Goal: Task Accomplishment & Management: Complete application form

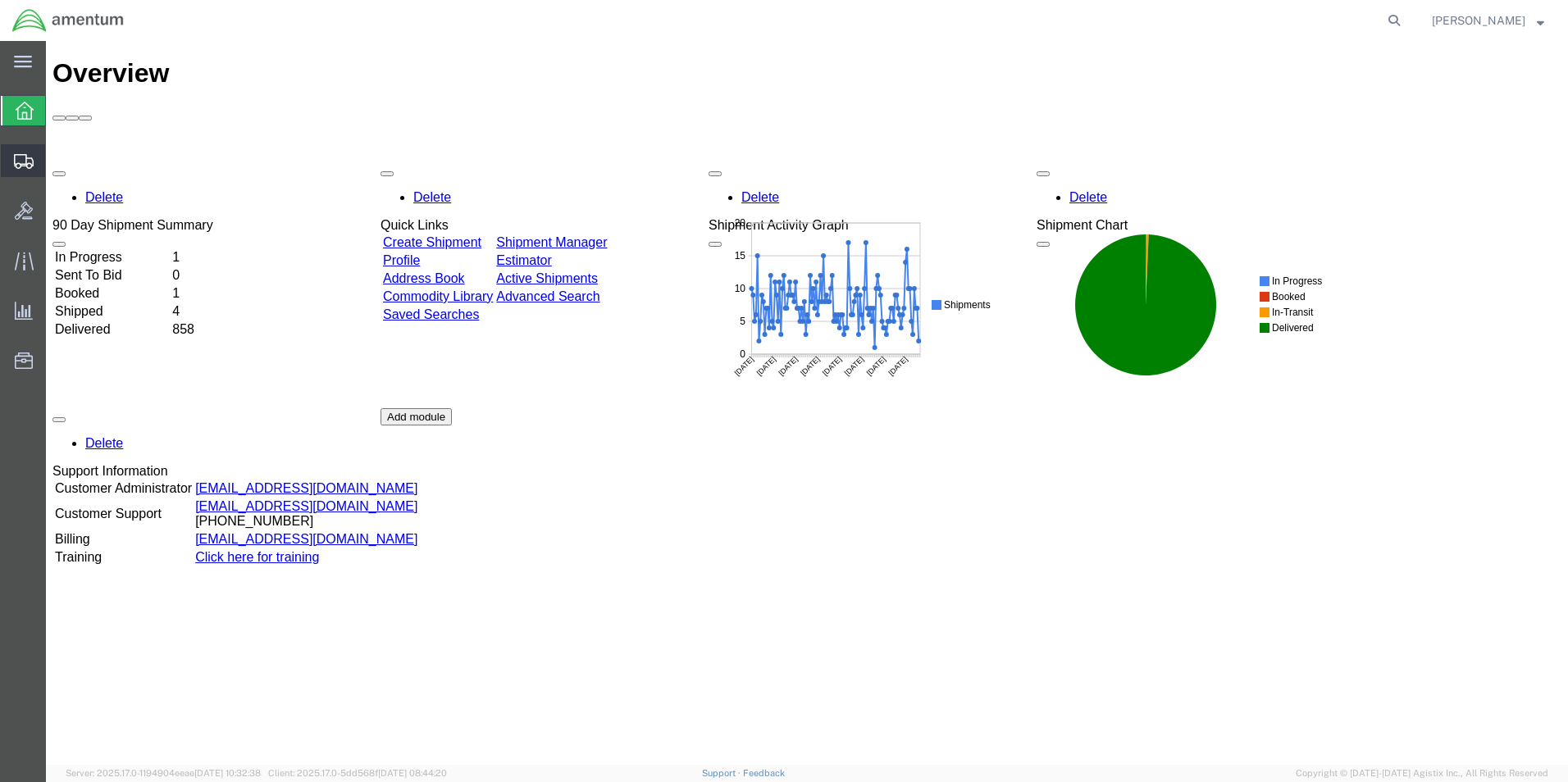
click at [0, 0] on span "Create Shipment" at bounding box center [0, 0] width 0 height 0
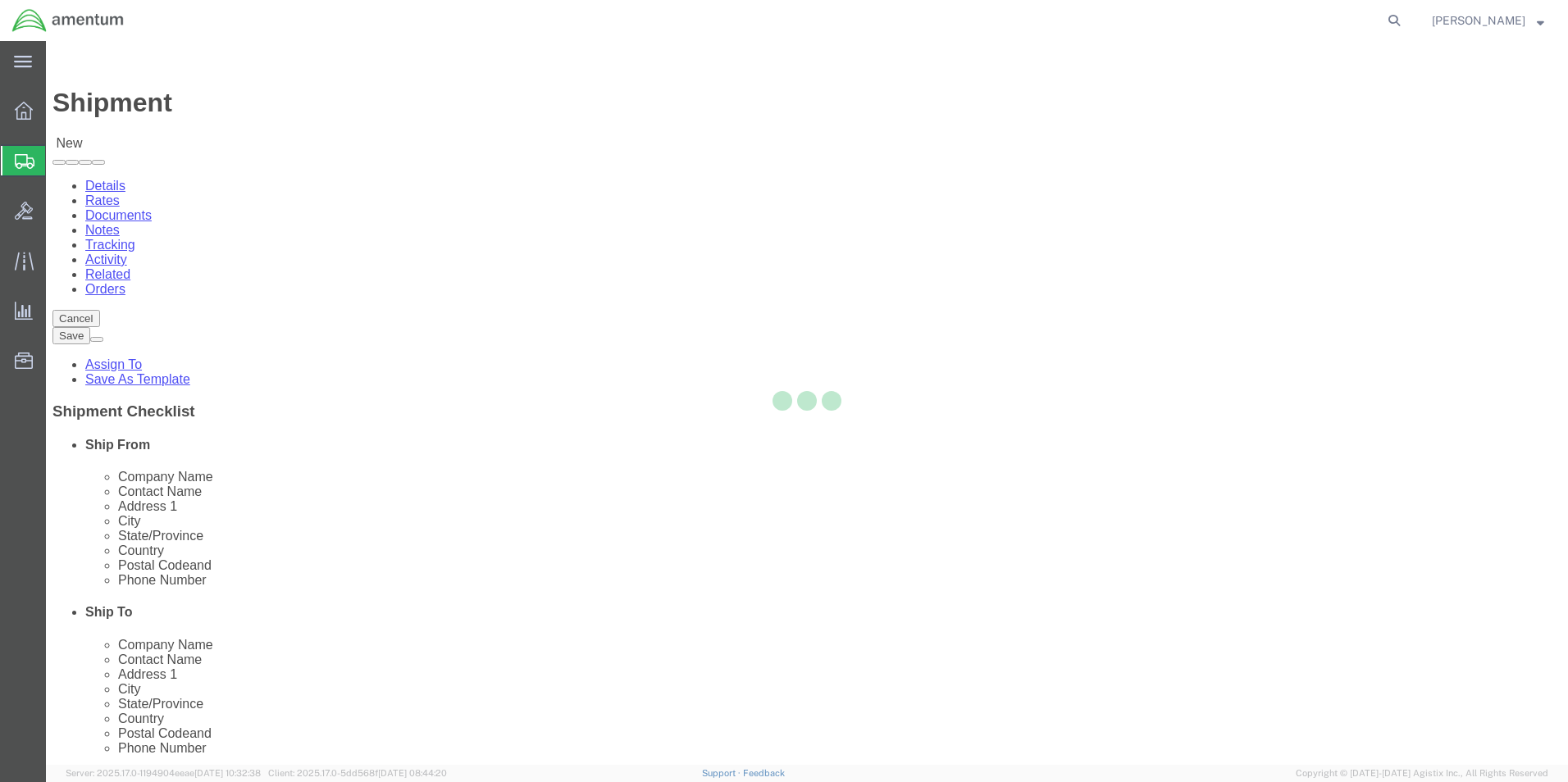
select select
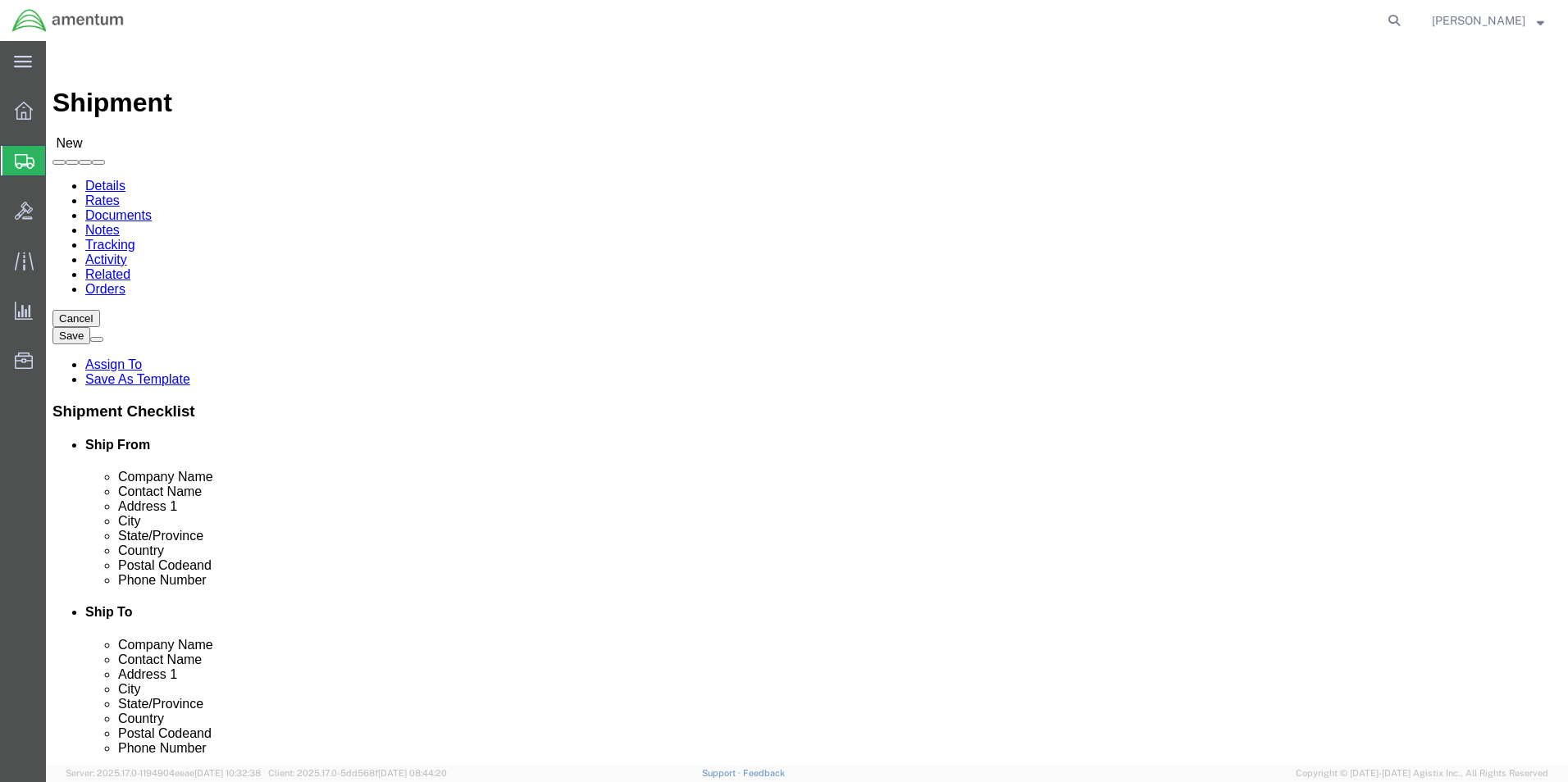
scroll to position [328, 0]
type input "cb"
select select "49945"
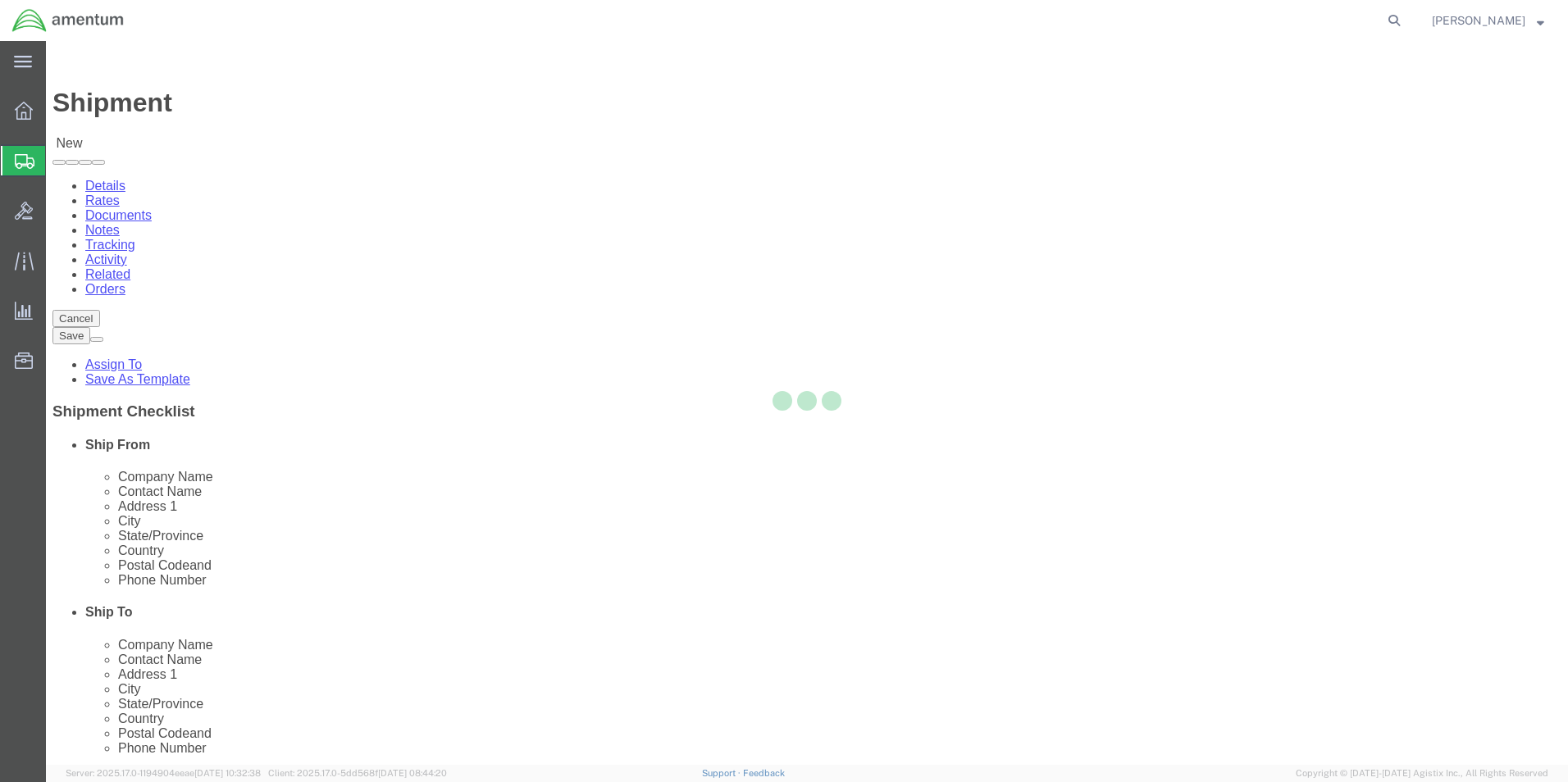
select select "[GEOGRAPHIC_DATA]"
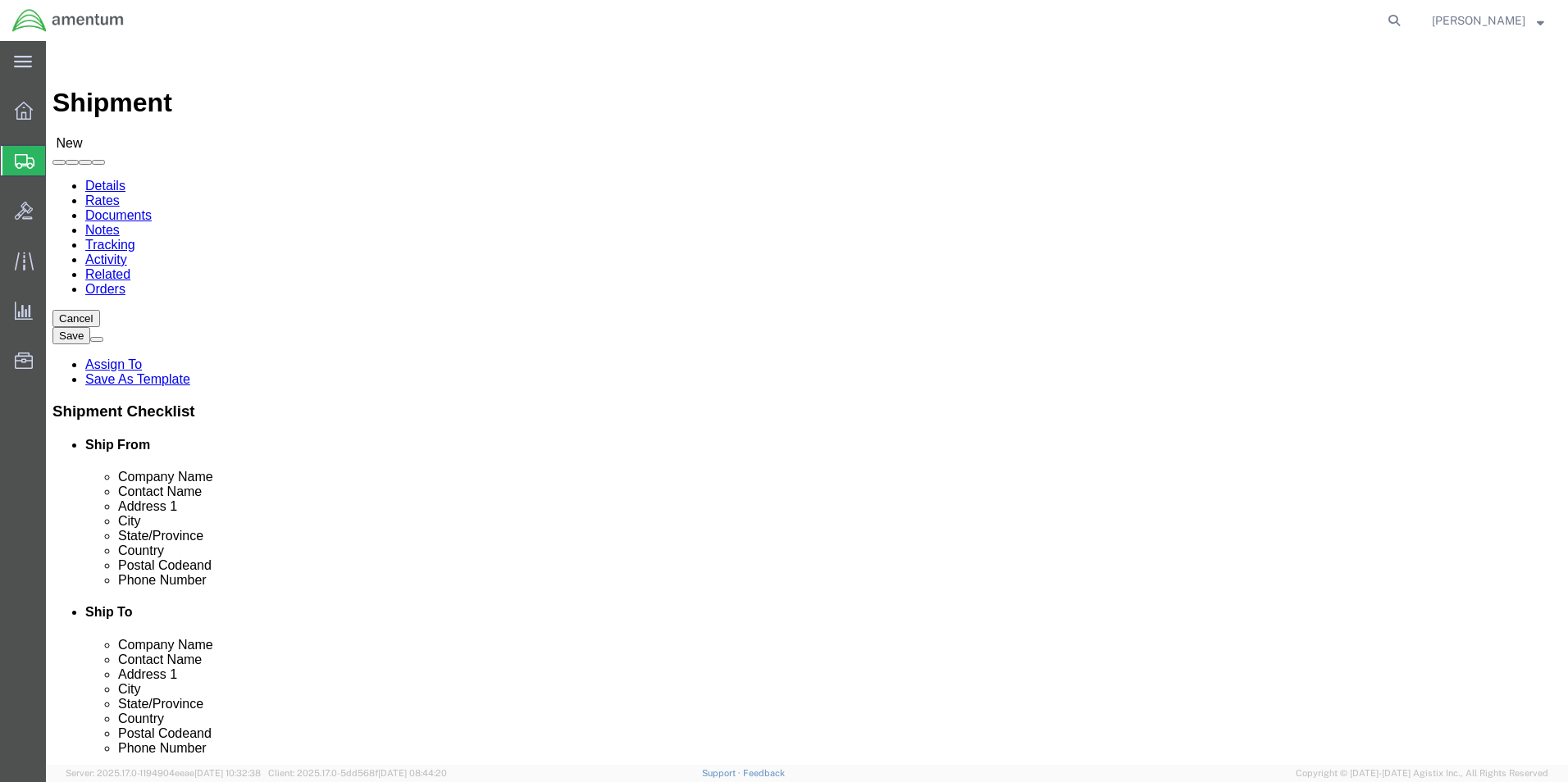
type input "cb"
select select "49940"
select select "[GEOGRAPHIC_DATA]"
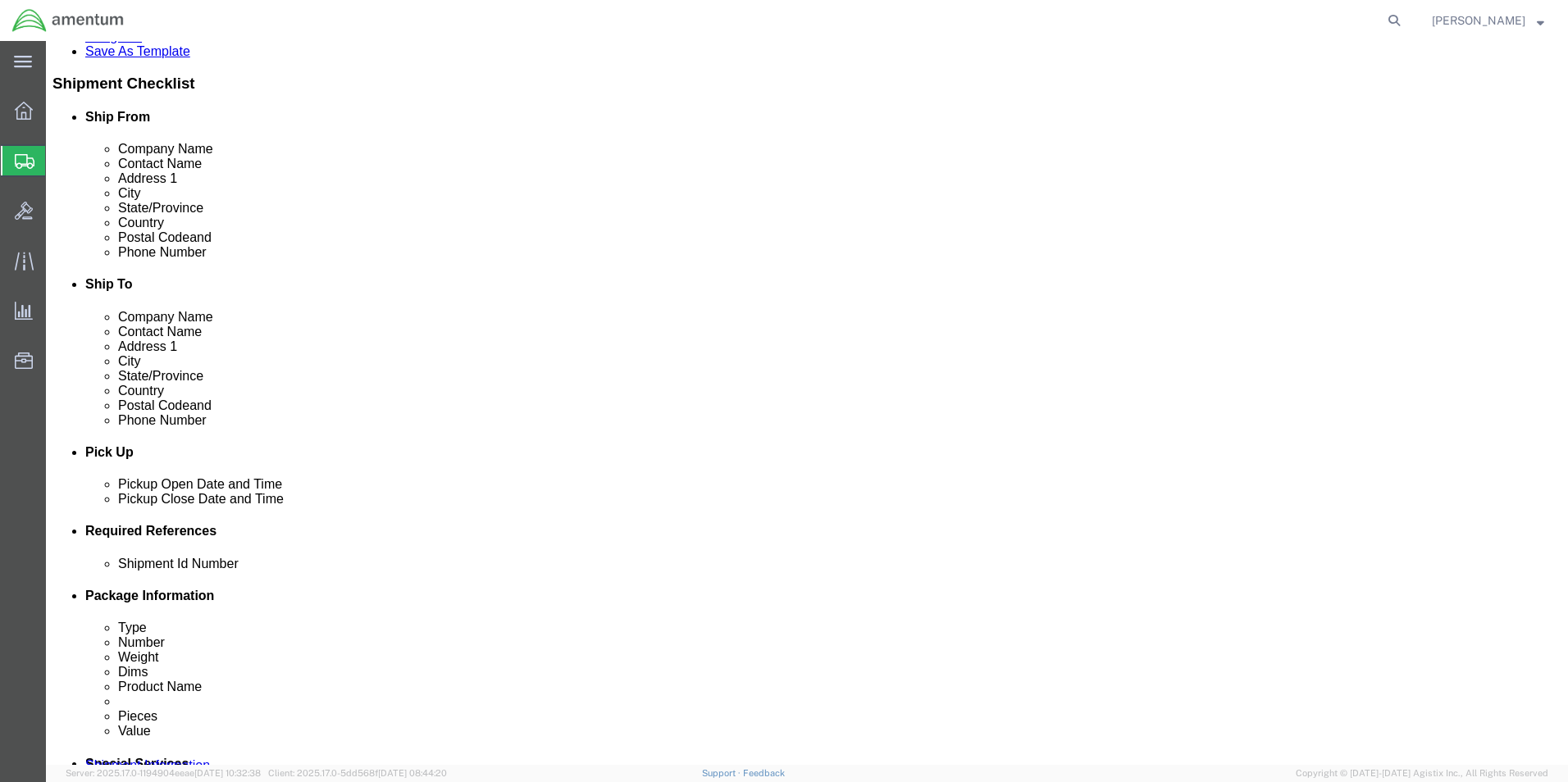
click div "[DATE] 8:00 AM"
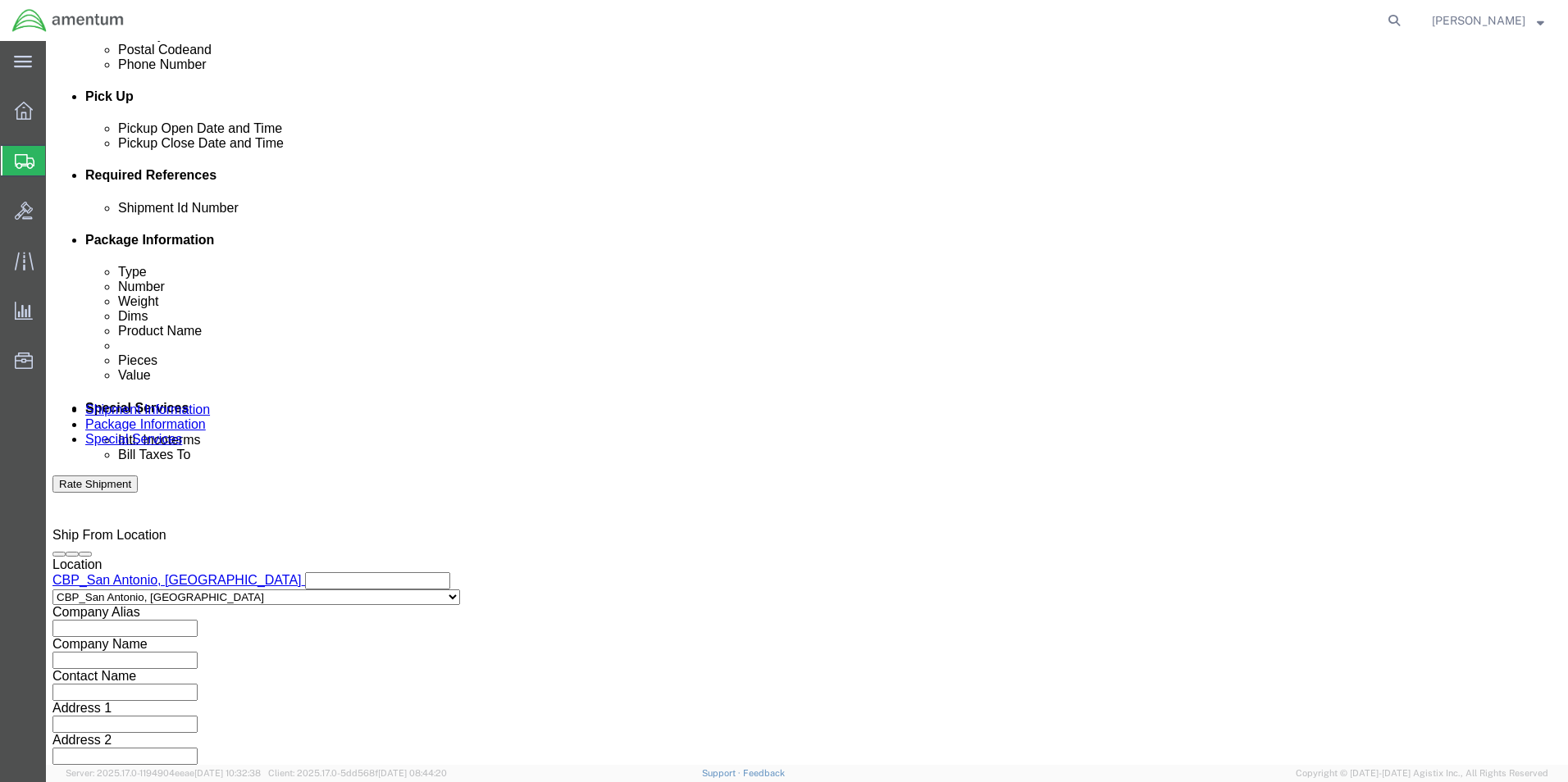
click input "3:00 AM"
type input "3:00 PM"
click button "Apply"
click button "Add reference"
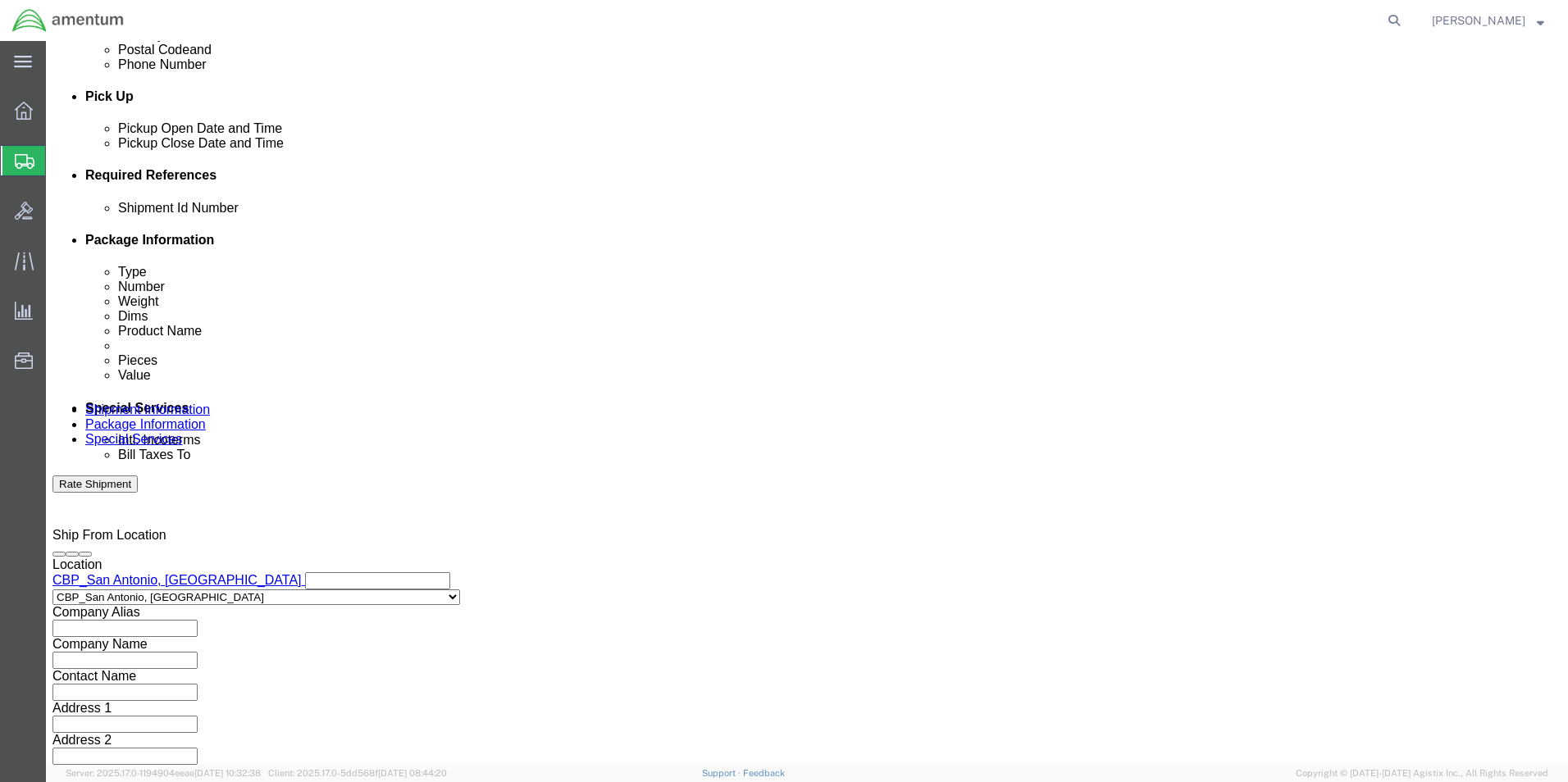
click button "Add reference"
click select "Select Account Type Activity ID Airline Appointment Number ASN Batch Request # …"
select select "DEPT"
click select "Select Account Type Activity ID Airline Appointment Number ASN Batch Request # …"
click input "text"
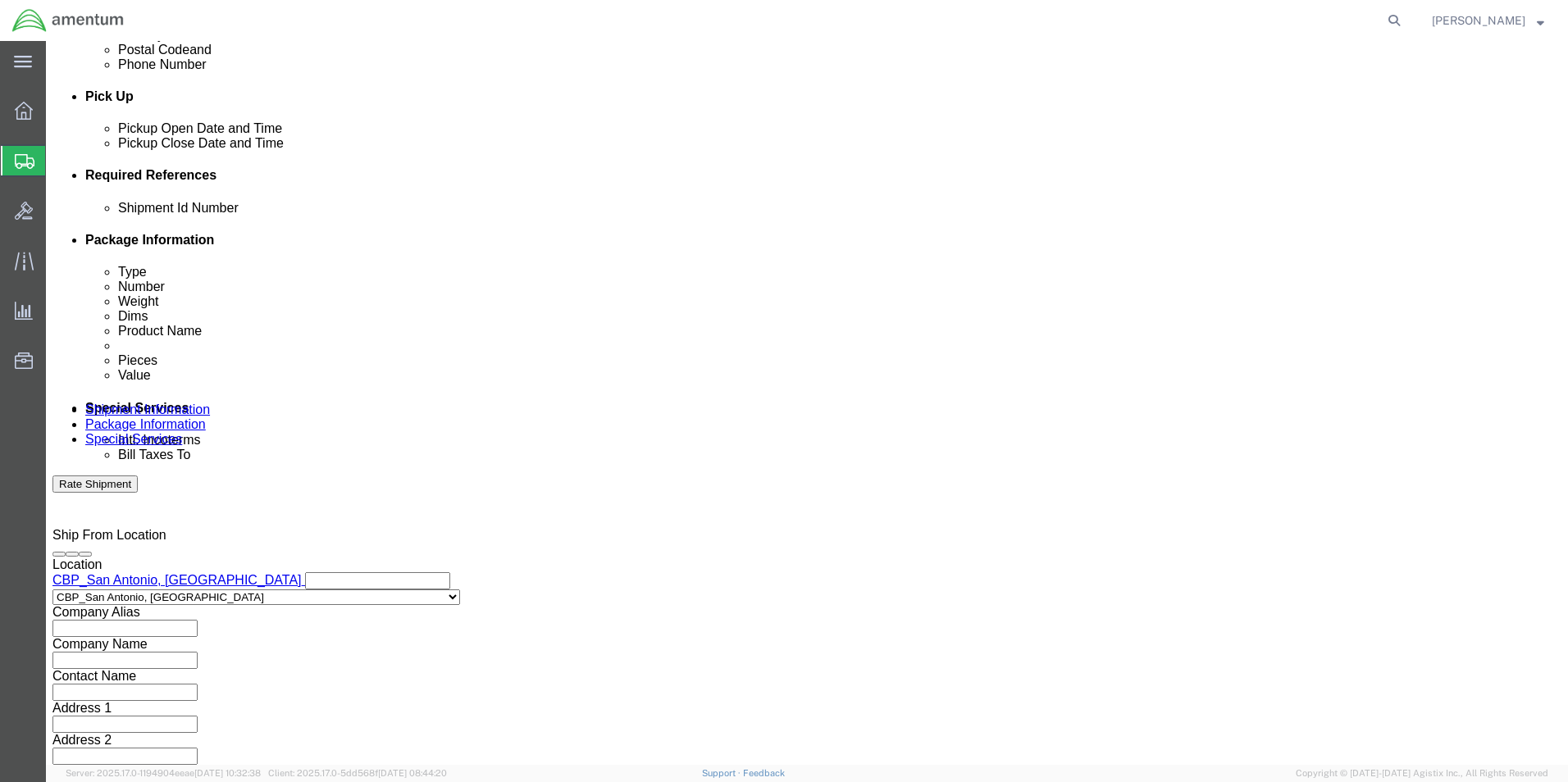
type input "CBP"
click select "Select Account Type Activity ID Airline Appointment Number ASN Batch Request # …"
select select "PROJNUM"
click select "Select Account Type Activity ID Airline Appointment Number ASN Batch Request # …"
click input "text"
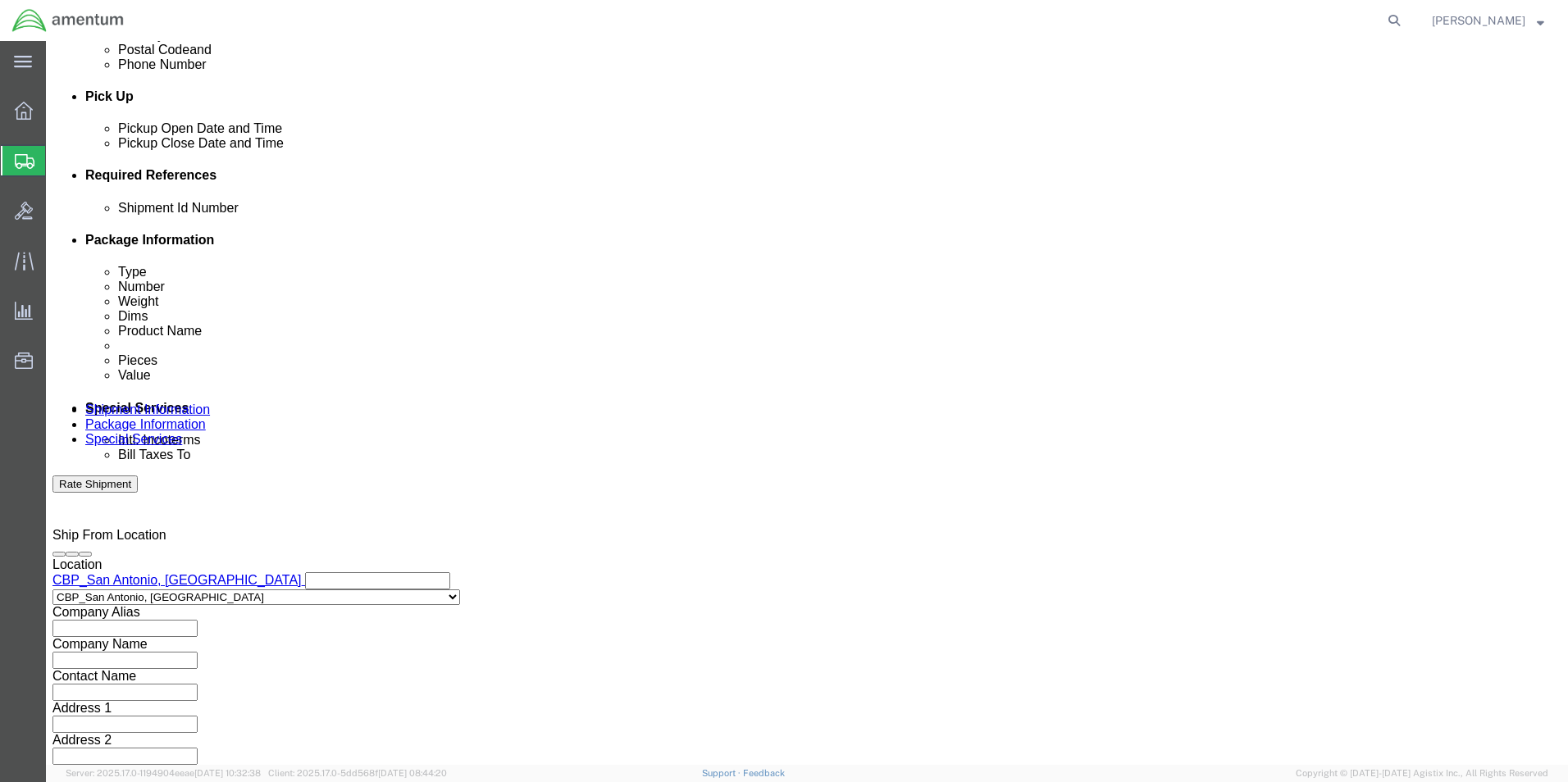
scroll to position [0, 28]
type input "6118.03.03.2219.000.WST.0000"
click select "Select Account Type Activity ID Airline Appointment Number ASN Batch Request # …"
select select "CUSTREF"
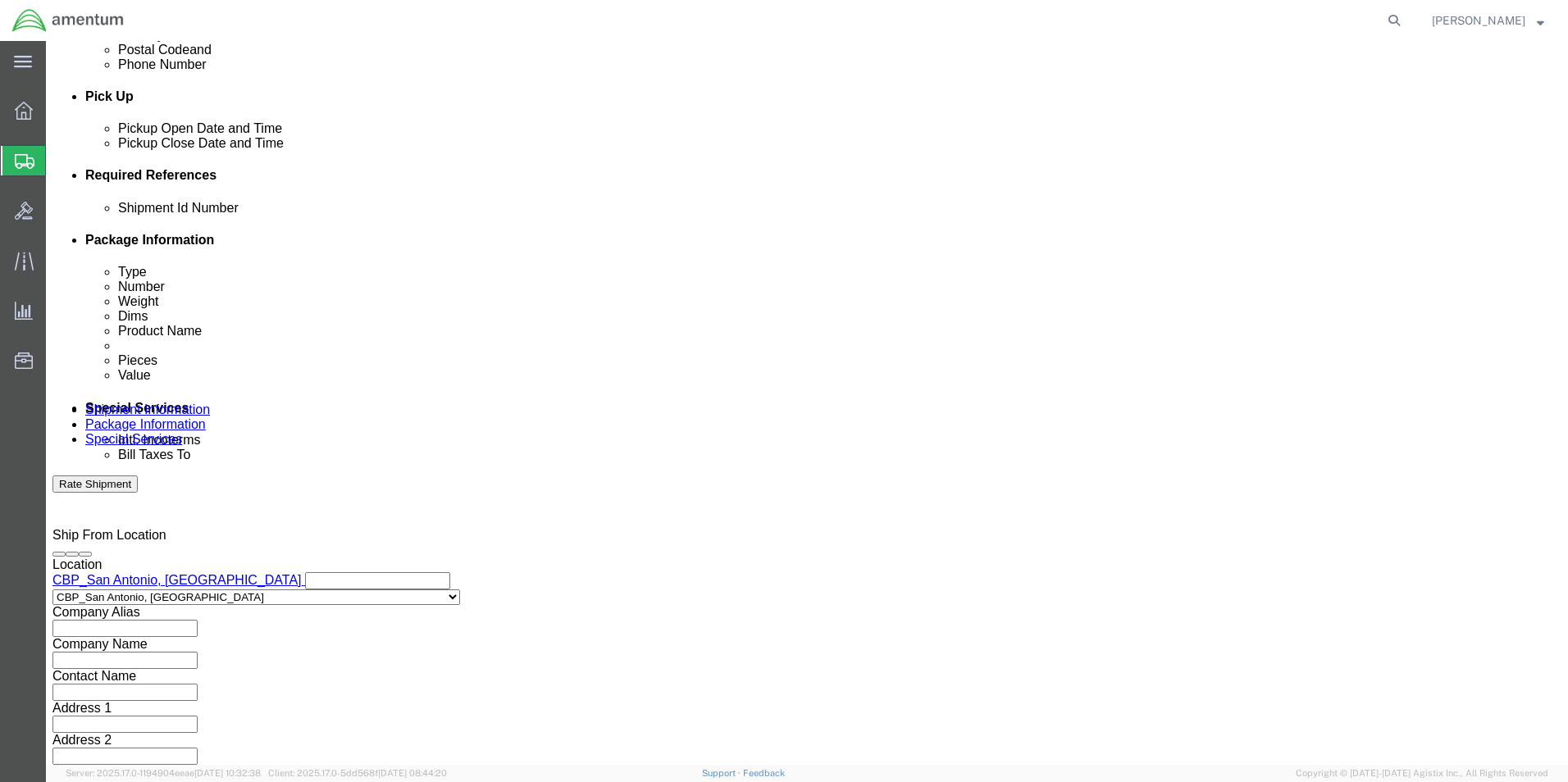
click select "Select Account Type Activity ID Airline Appointment Number ASN Batch Request # …"
click input "text"
type input "CALIBRATION"
click input "text"
type input "CALIBRATION"
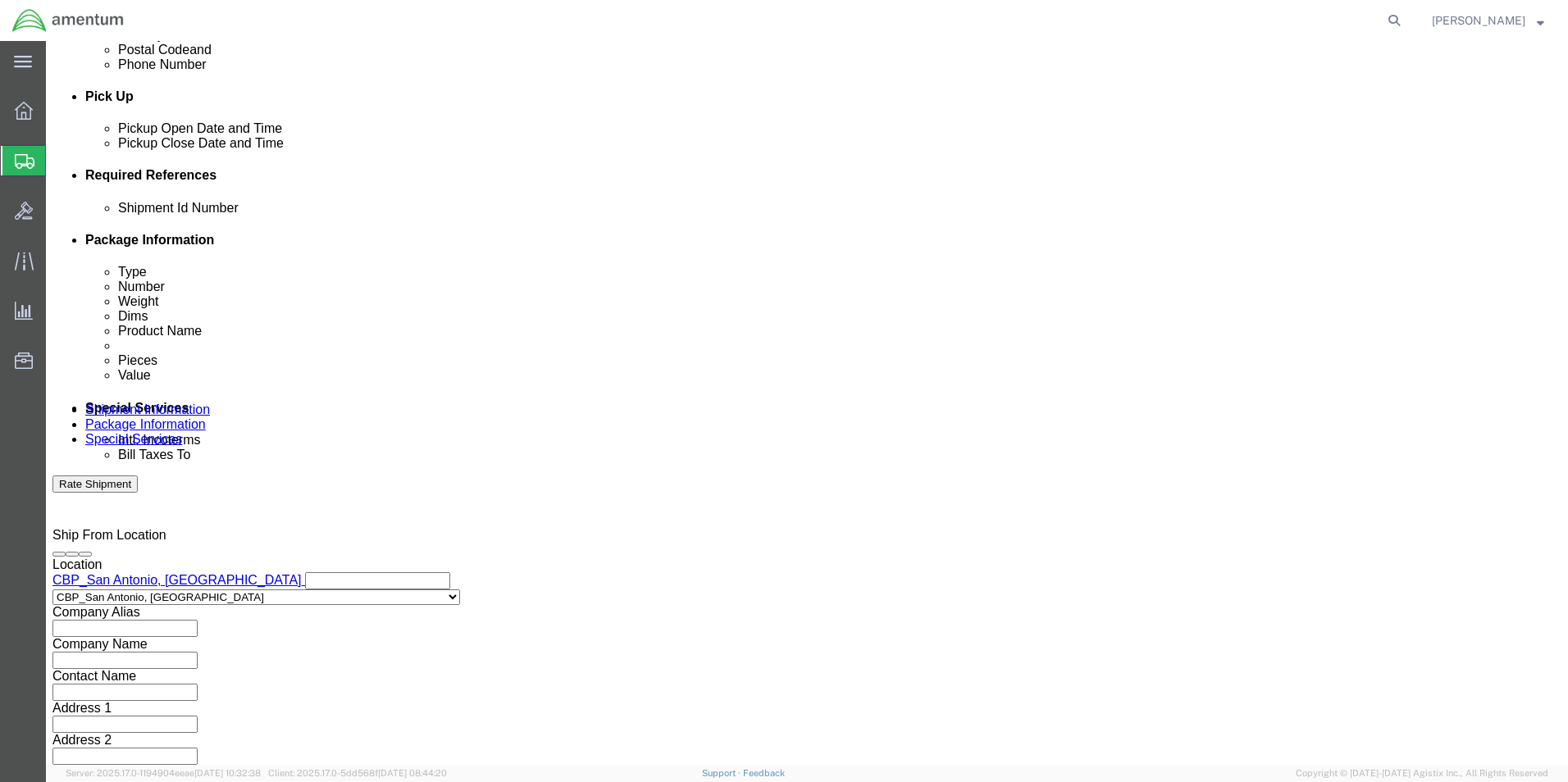
click div "Mode Select Air Less than Truckload Multi-Leg Ocean Freight Rail Small Parcel T…"
click select "Select Air Less than Truckload Multi-Leg Ocean Freight Rail Small Parcel Truckl…"
select select "SMAL"
click select "Select Air Less than Truckload Multi-Leg Ocean Freight Rail Small Parcel Truckl…"
click button "Continue"
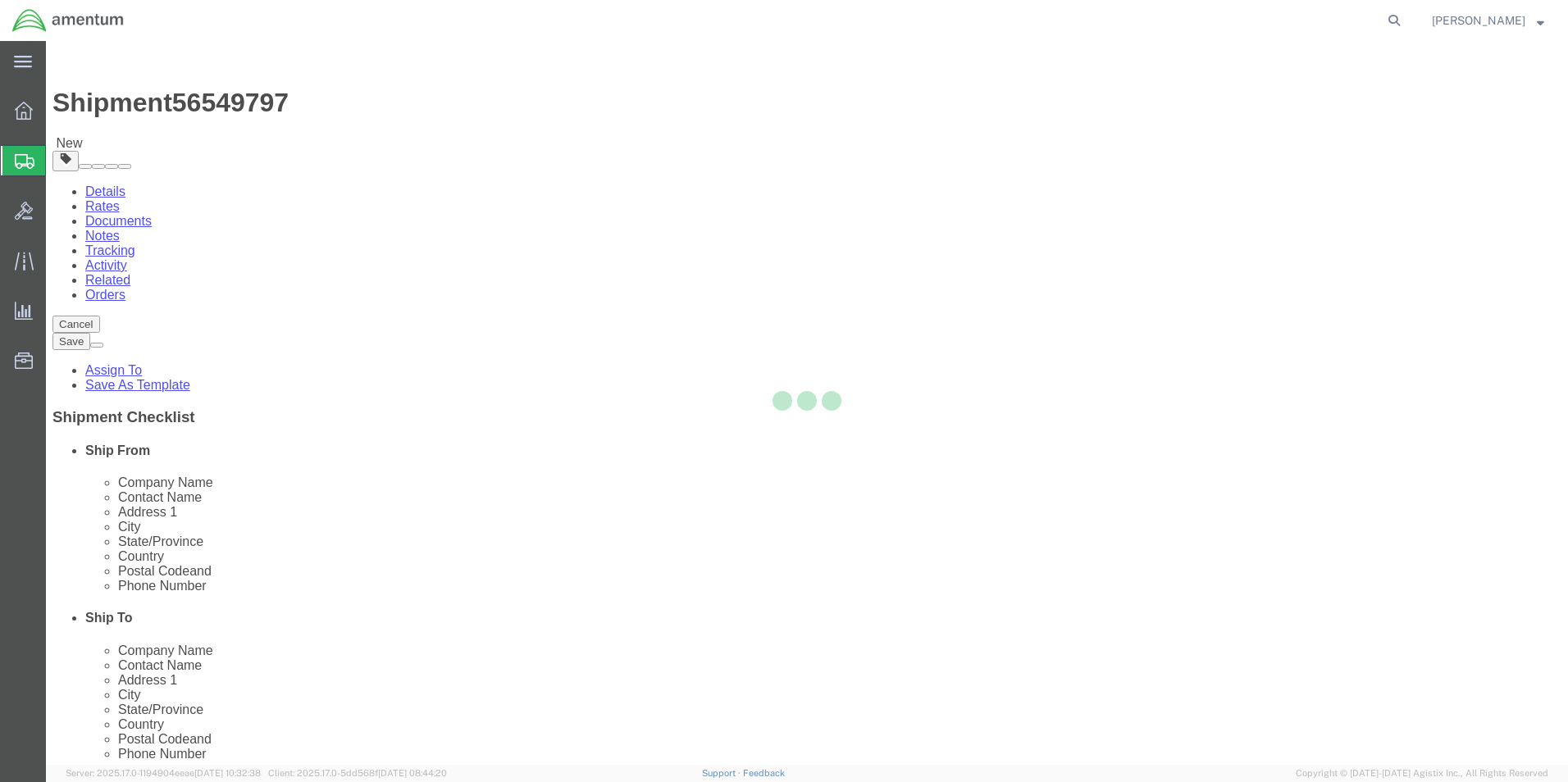
select select "YRPK"
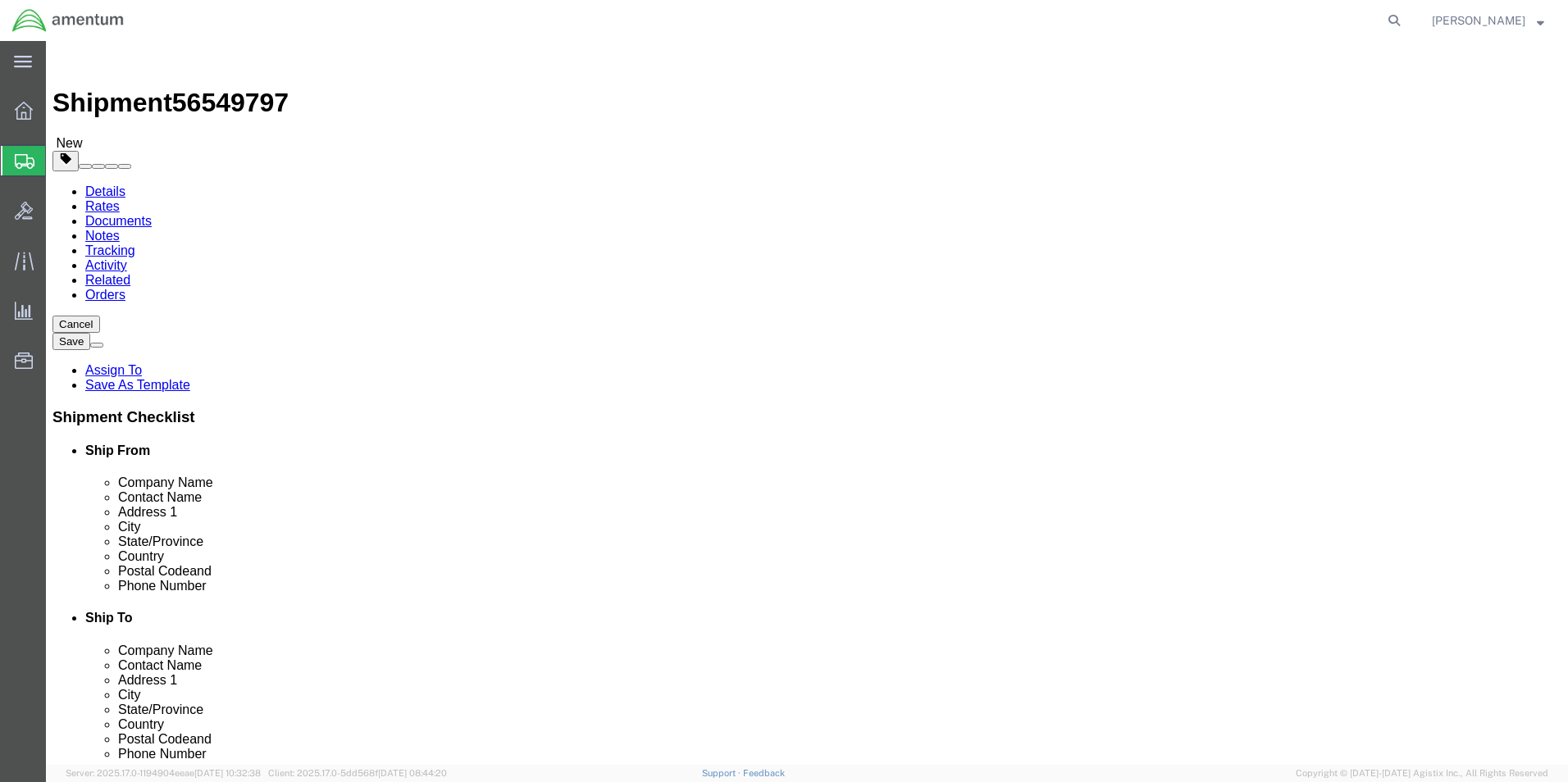
click input "text"
type input "20"
drag, startPoint x: 279, startPoint y: 385, endPoint x: 200, endPoint y: 361, distance: 82.6
click div "Package Type Select Bale(s) Basket(s) Bolt(s) Bottle(s) Buckets Bulk Bundle(s) …"
type input "3.5"
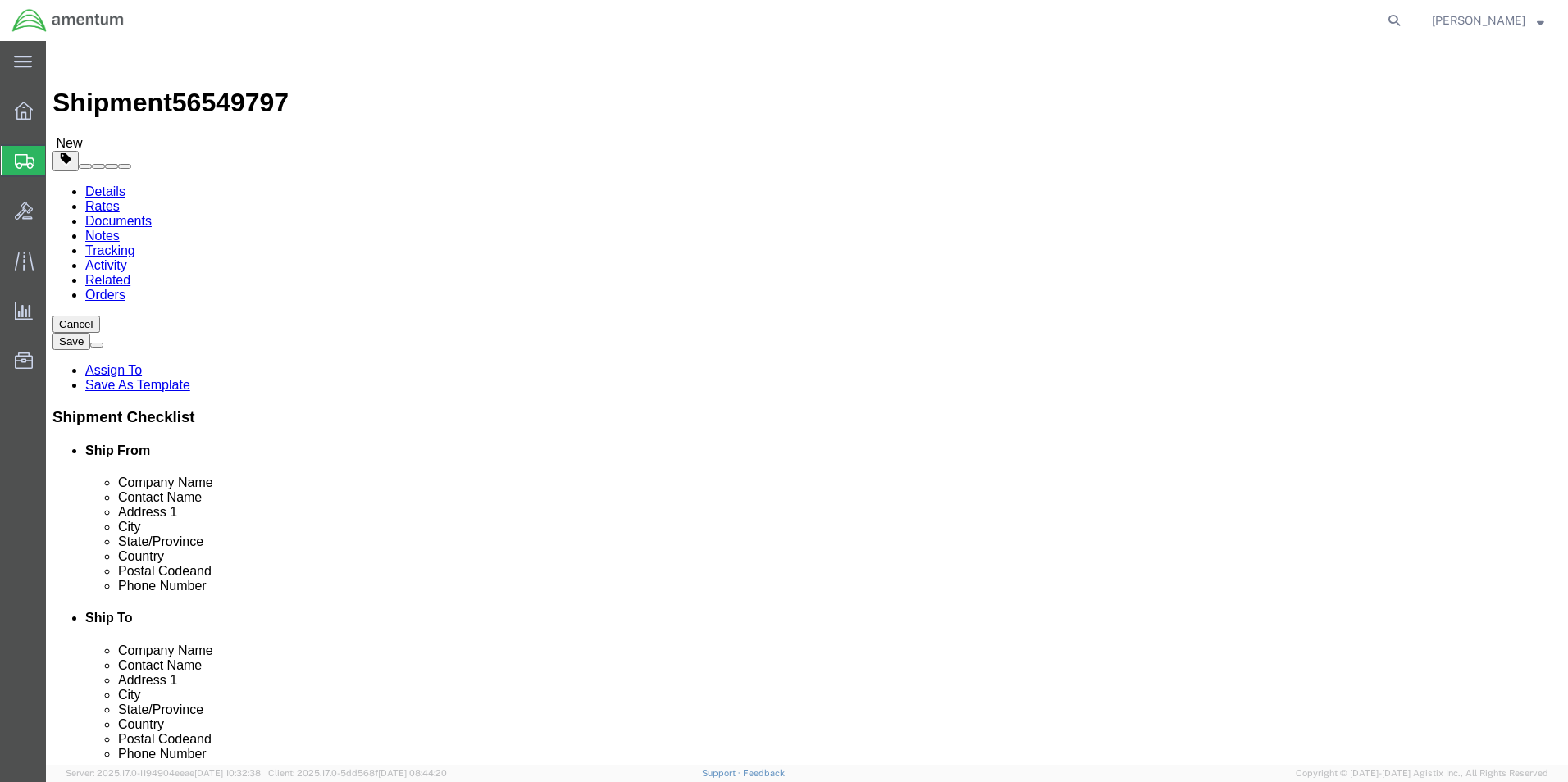
click input "text"
type input "8"
click link "Add Content"
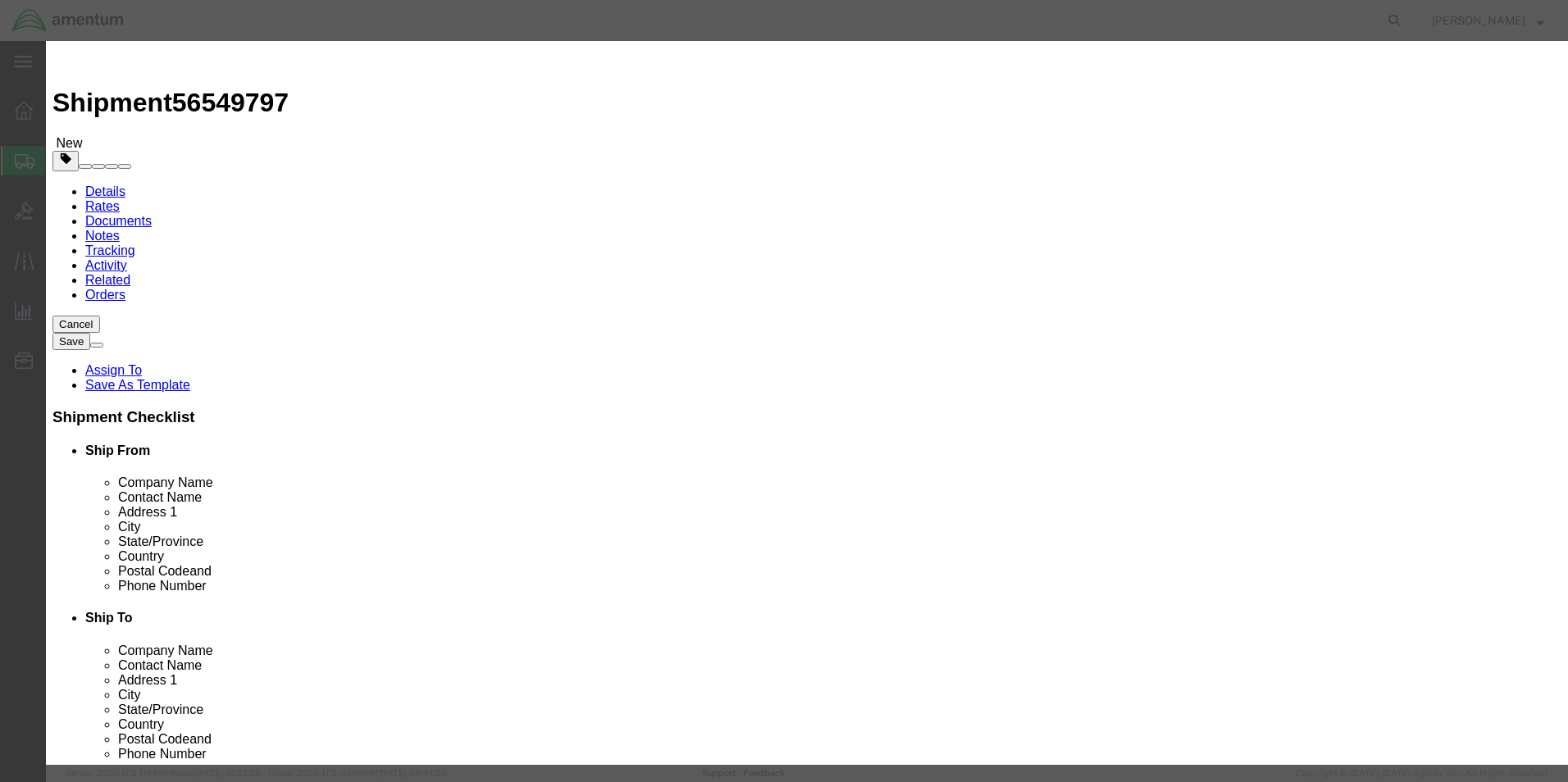
click input "text"
type input "TORQUE WRENCH"
type input "1"
click input "text"
drag, startPoint x: 559, startPoint y: 194, endPoint x: 480, endPoint y: 184, distance: 79.6
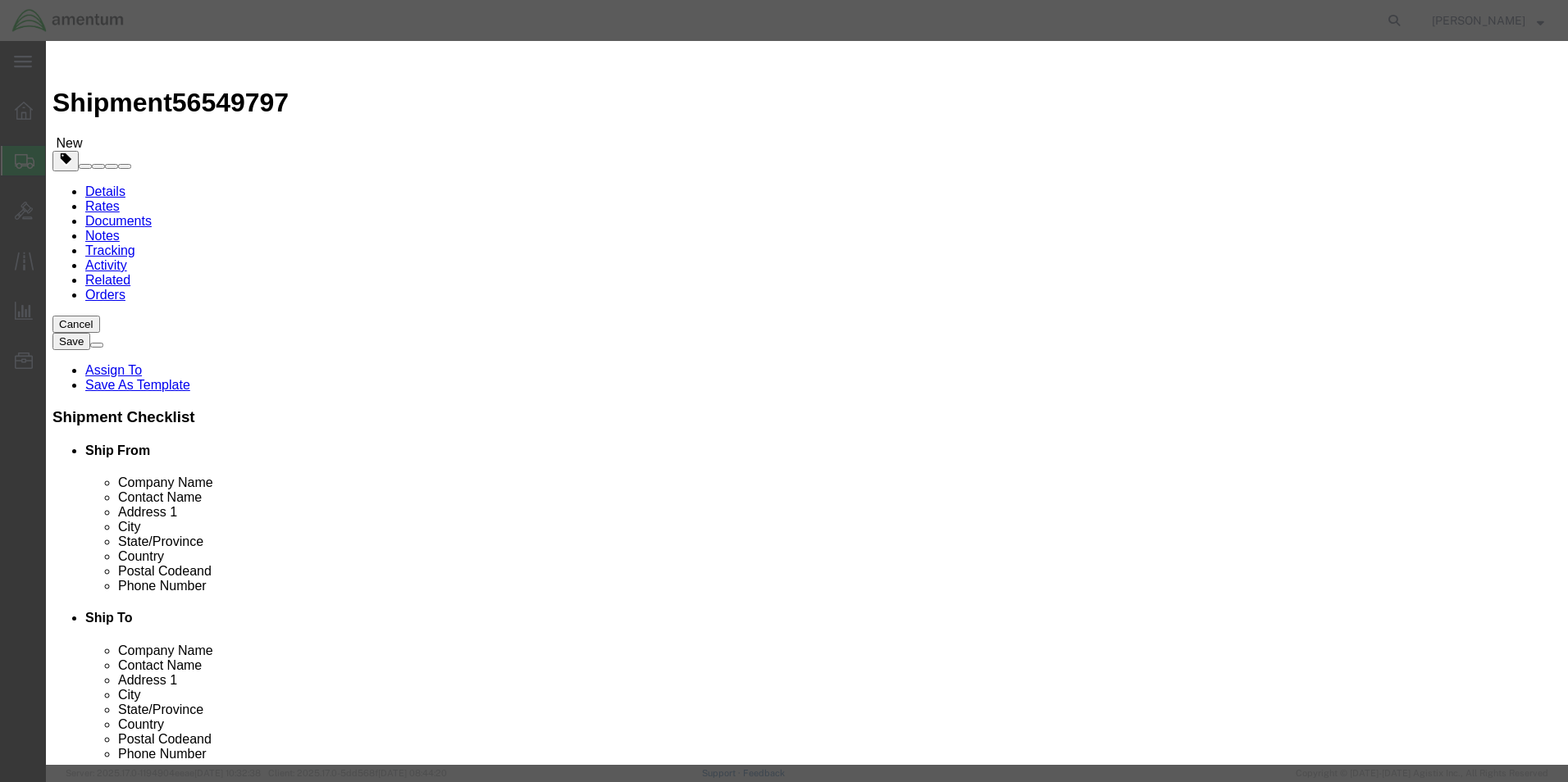
click input "40.00"
type input "40.00"
click div "Product Name TORQUE WRENCH TORQUE WR Pieces 1 Select Bag Barrels 100Board Feet …"
click button "Save & Close"
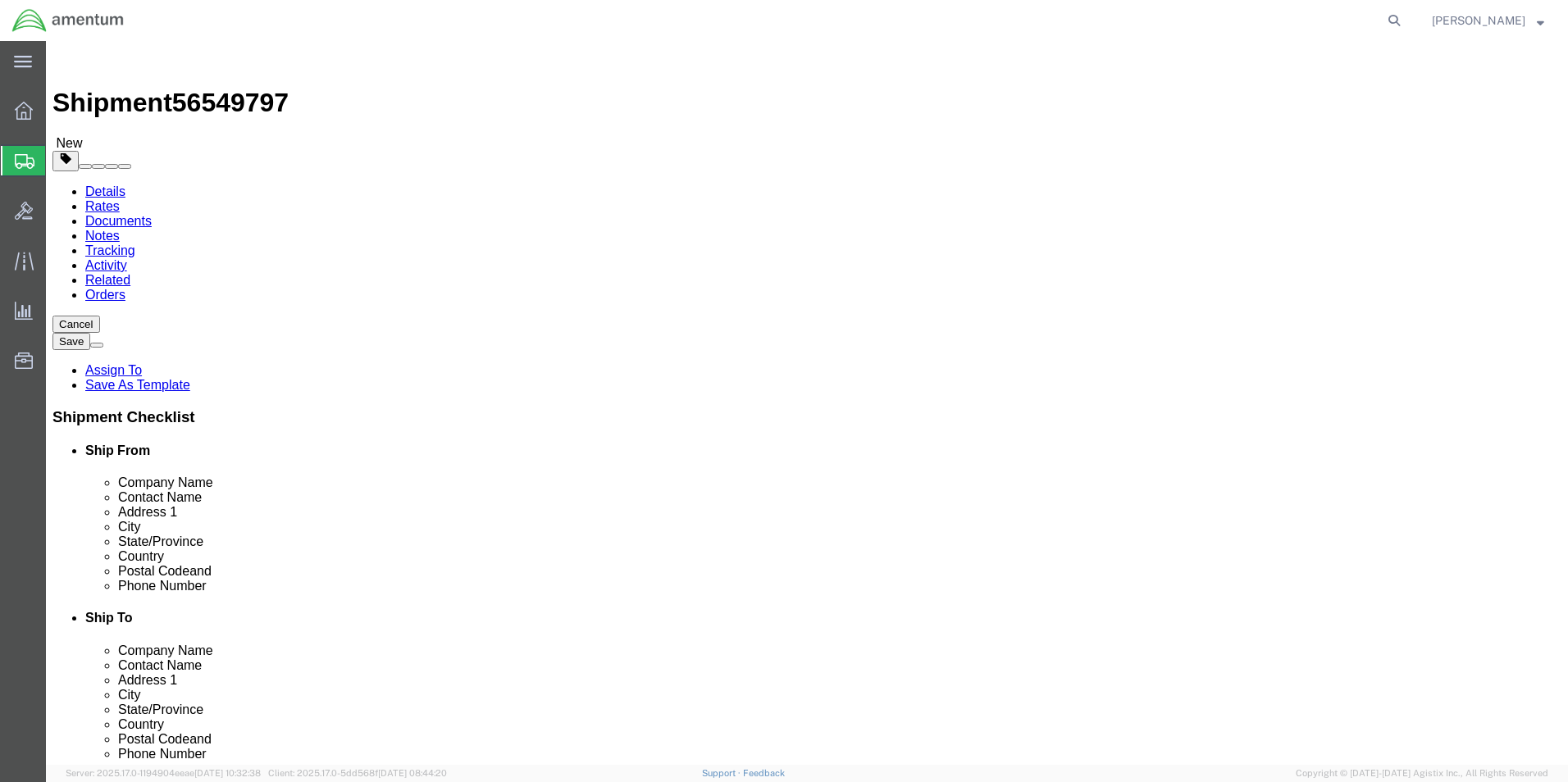
click button "Continue"
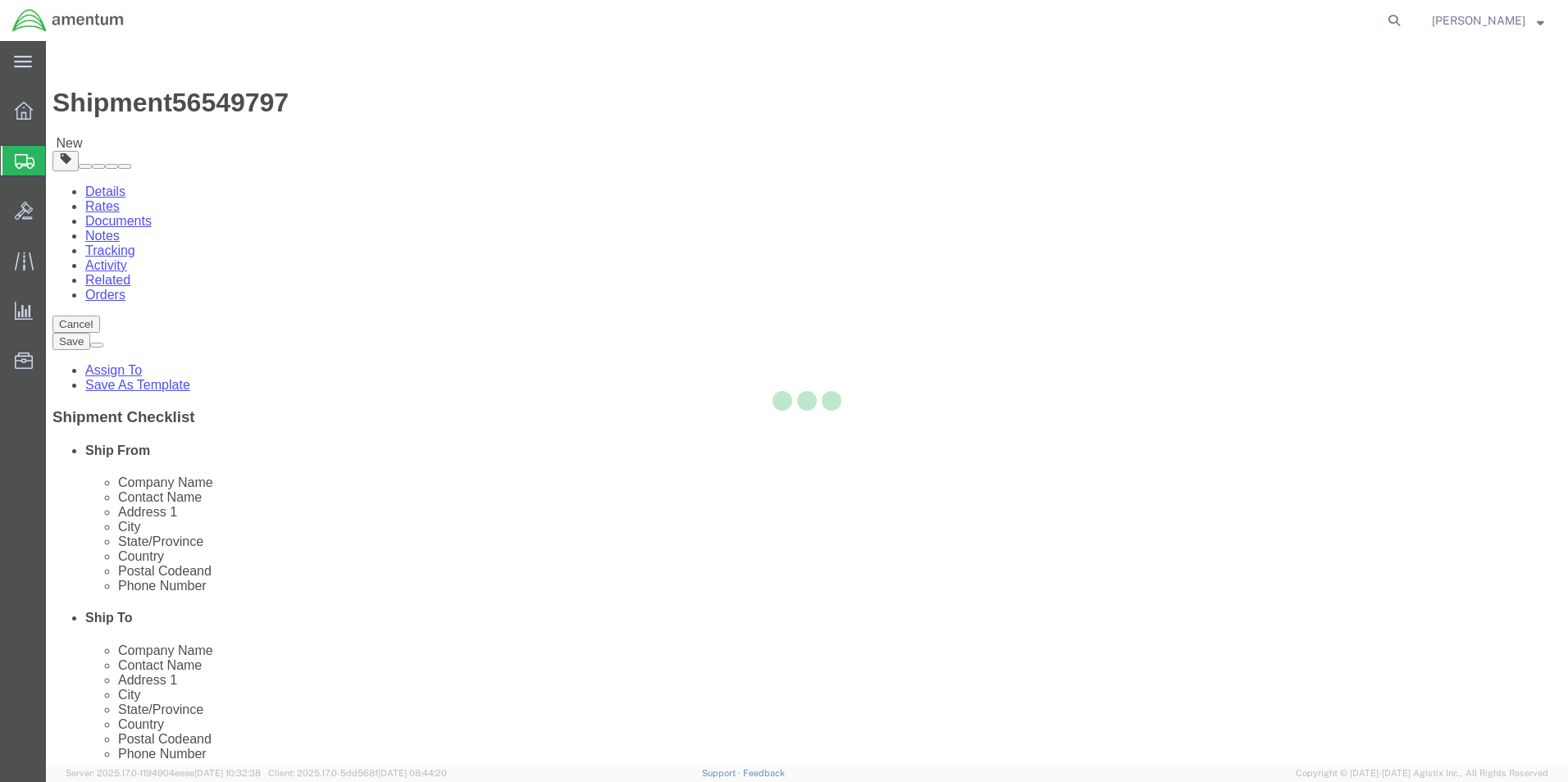
select select
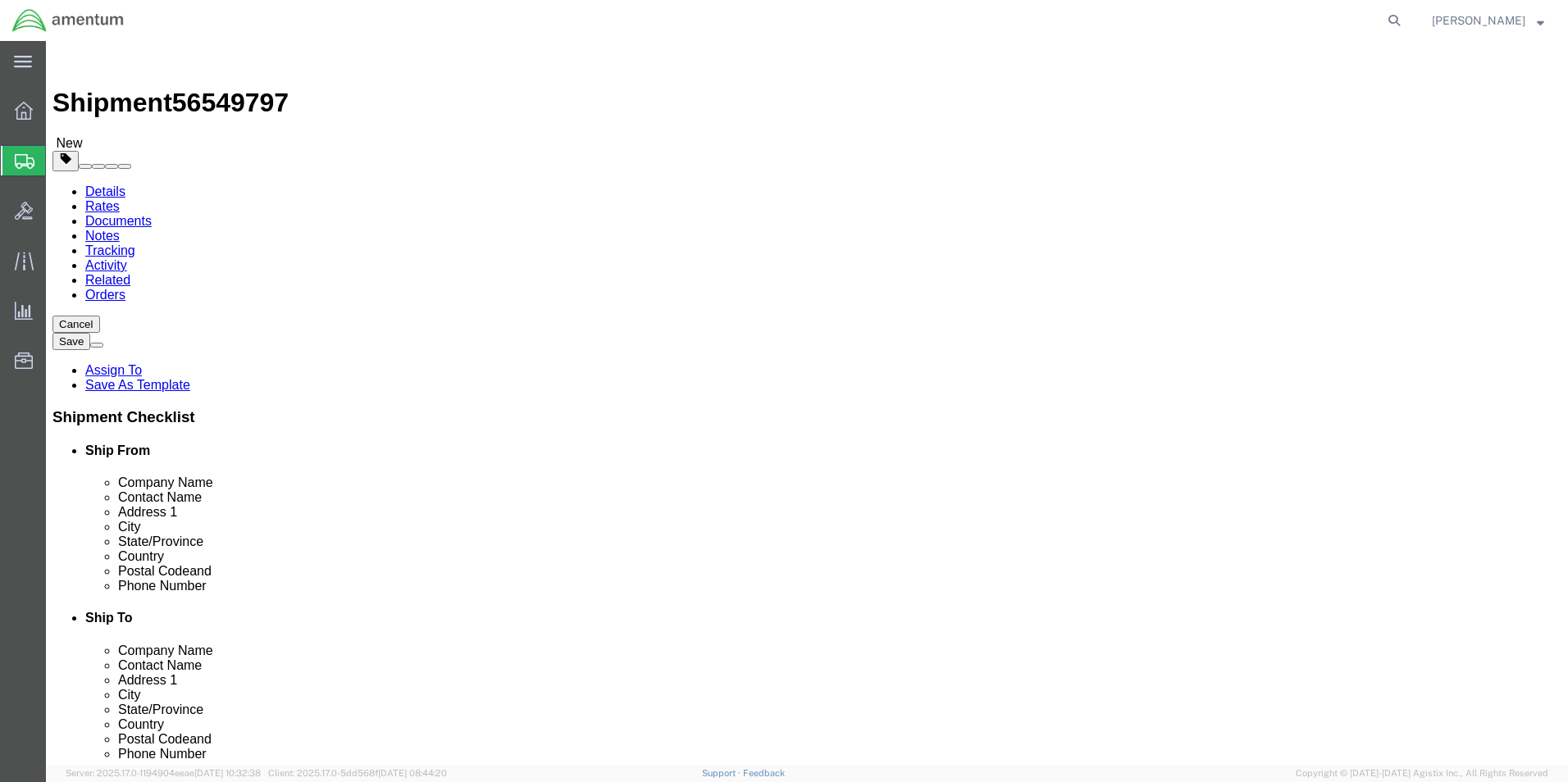
click button "Rate Shipment"
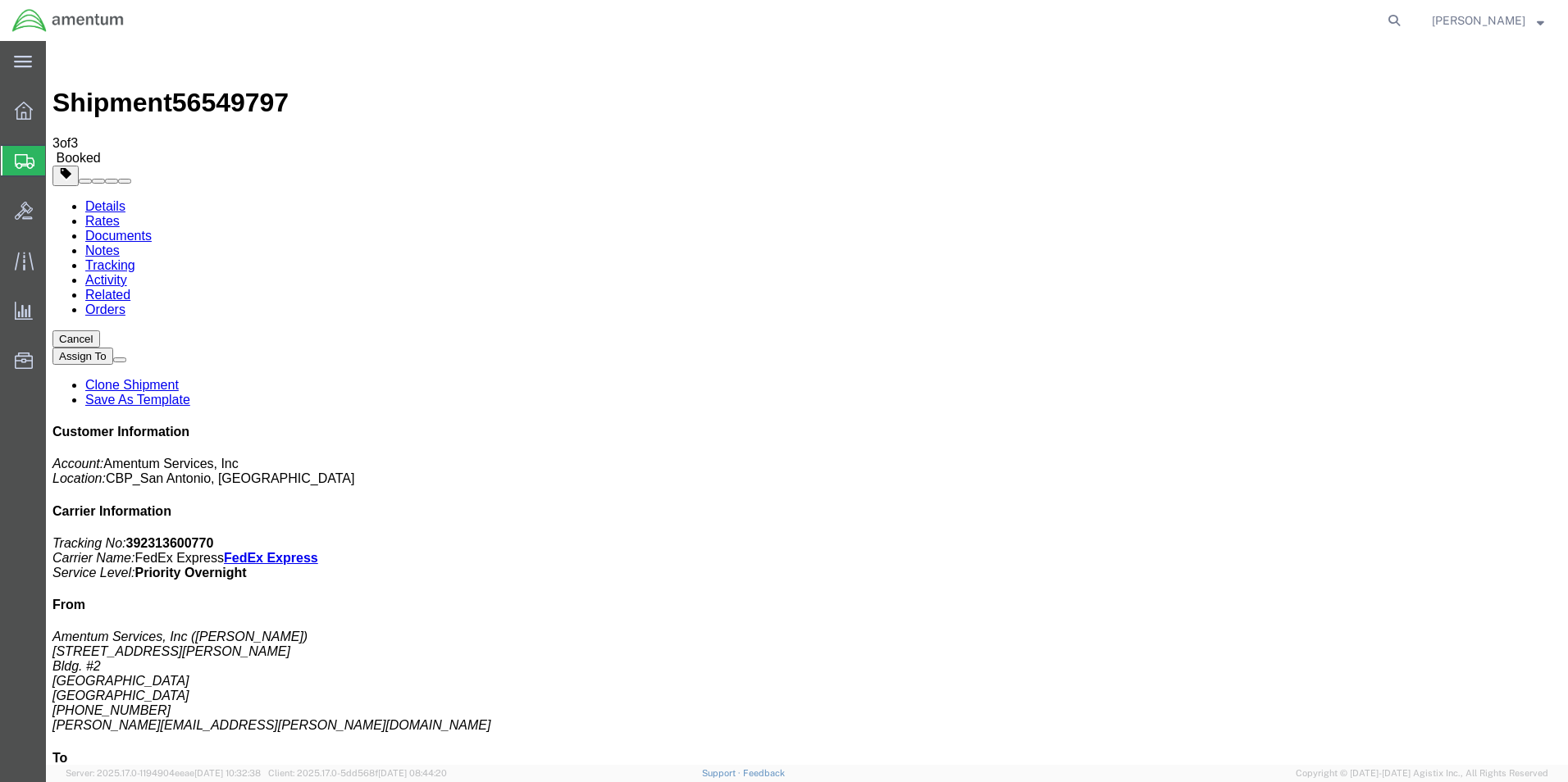
click at [102, 200] on link "Details" at bounding box center [105, 206] width 40 height 14
click link "Schedule pickup request"
click at [0, 0] on span "Create Shipment" at bounding box center [0, 0] width 0 height 0
